Goal: Task Accomplishment & Management: Use online tool/utility

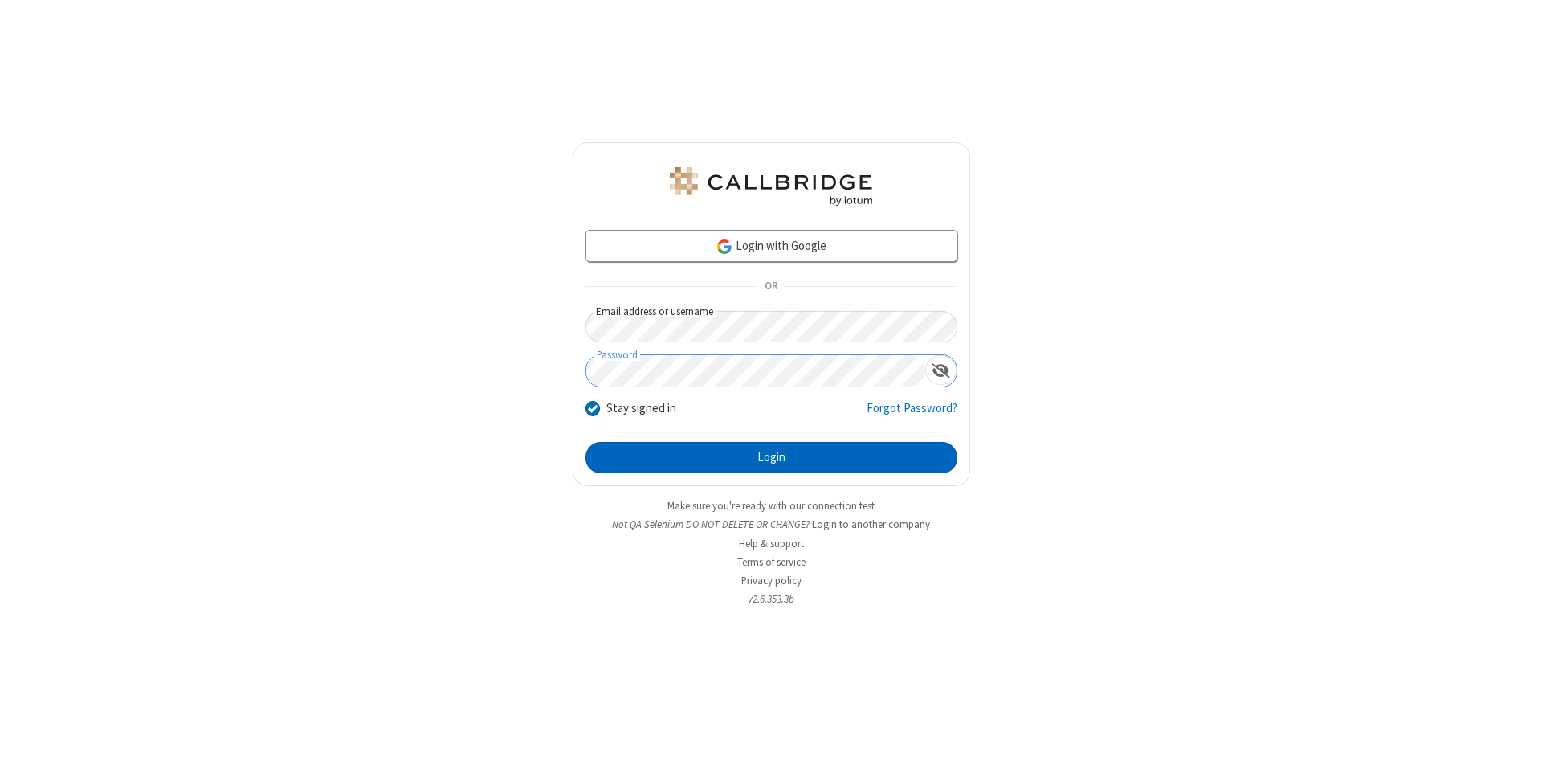
click at [771, 458] on button "Login" at bounding box center [772, 458] width 372 height 32
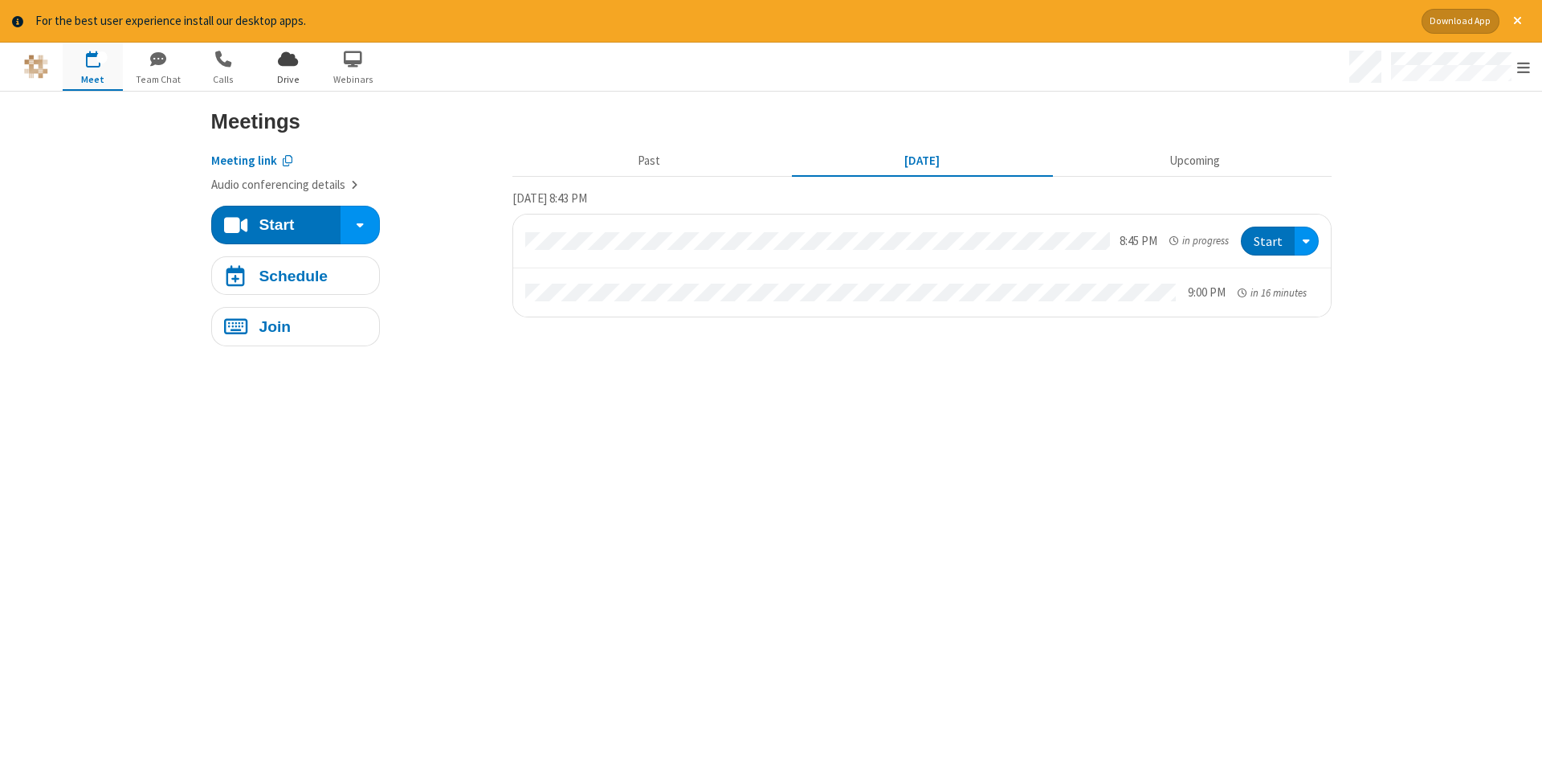
click at [288, 79] on span "Drive" at bounding box center [288, 79] width 60 height 14
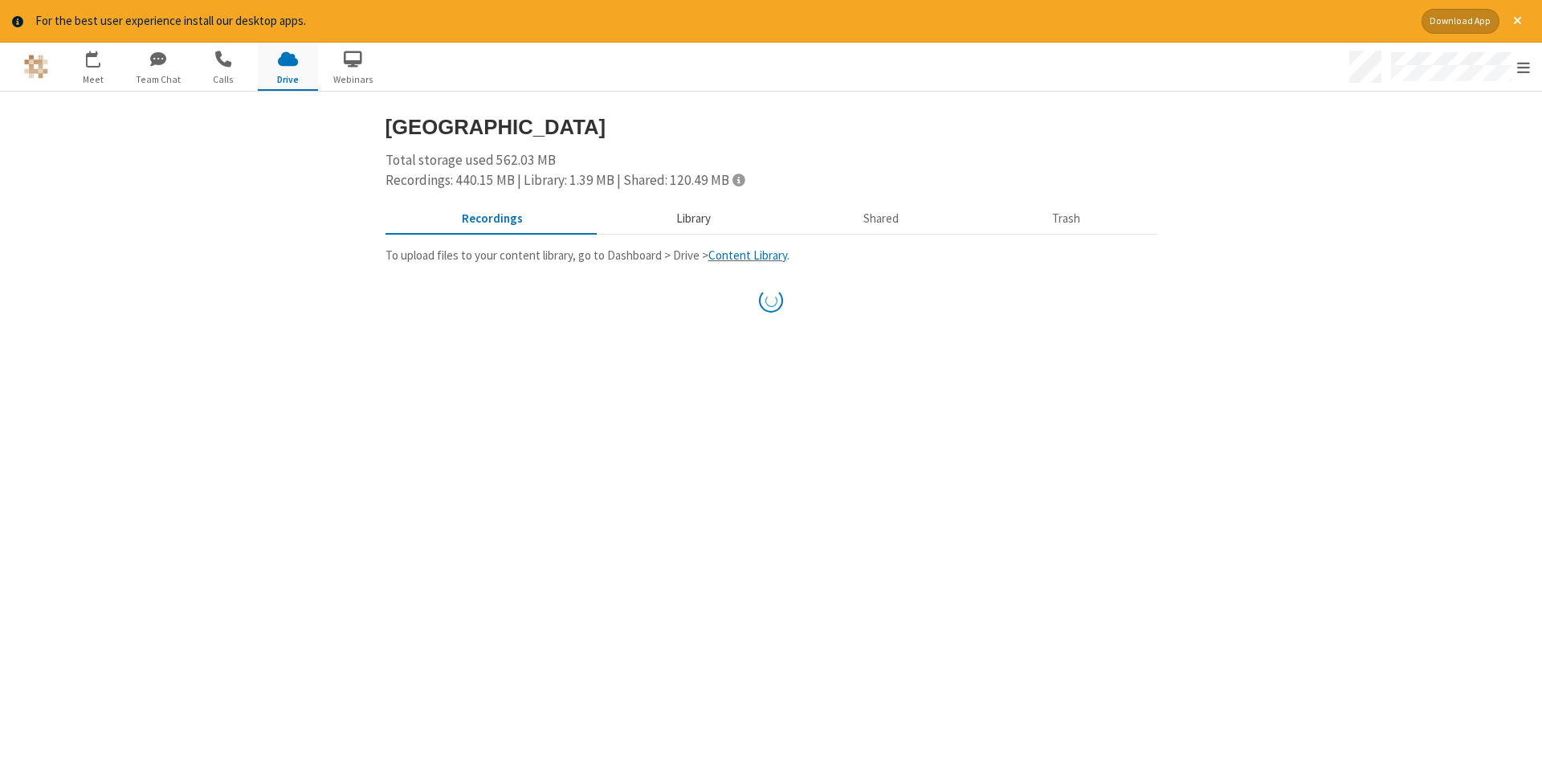
click at [691, 218] on button "Library" at bounding box center [693, 218] width 188 height 31
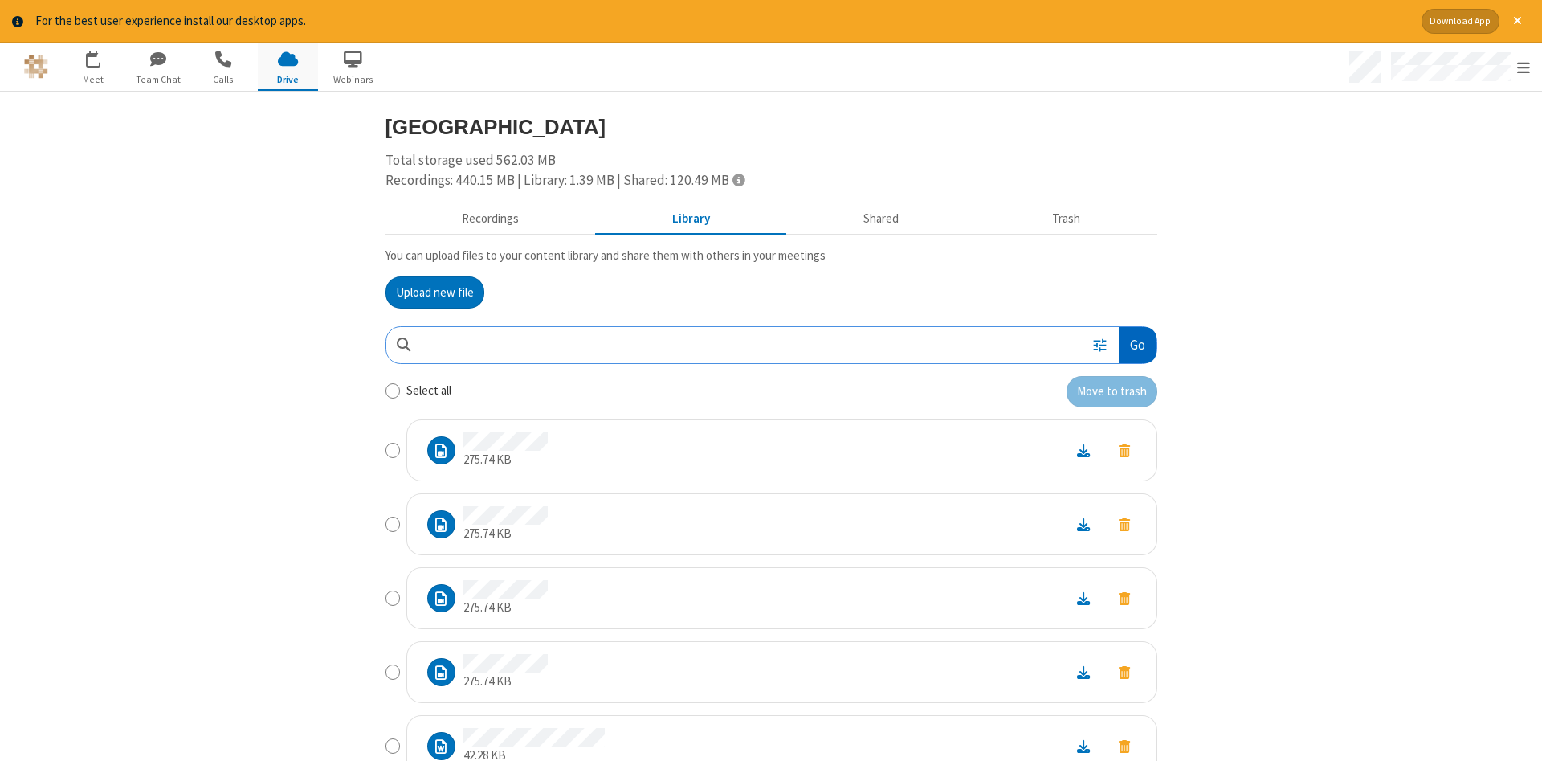
click at [1137, 345] on button "Go" at bounding box center [1137, 345] width 37 height 36
click at [435, 292] on button "Upload new file" at bounding box center [435, 292] width 99 height 32
